Goal: Communication & Community: Share content

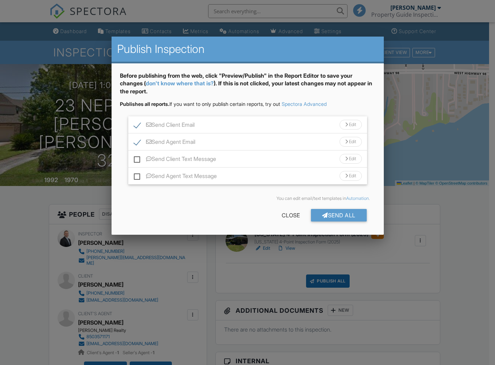
click at [140, 160] on label "Send Client Text Message" at bounding box center [175, 160] width 82 height 9
click at [138, 158] on input "Send Client Text Message" at bounding box center [136, 155] width 5 height 5
checkbox input "true"
click at [333, 218] on div "Send All" at bounding box center [339, 215] width 56 height 13
